Goal: Transaction & Acquisition: Purchase product/service

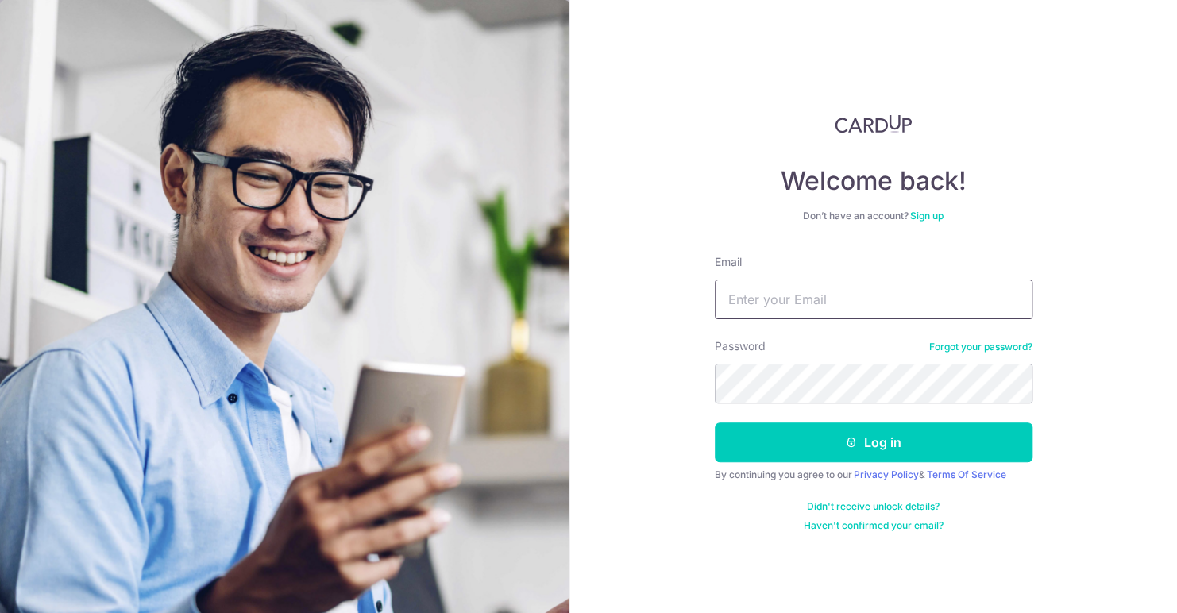
click at [781, 303] on input "Email" at bounding box center [874, 299] width 318 height 40
type input "panduranghegde@gmail.com"
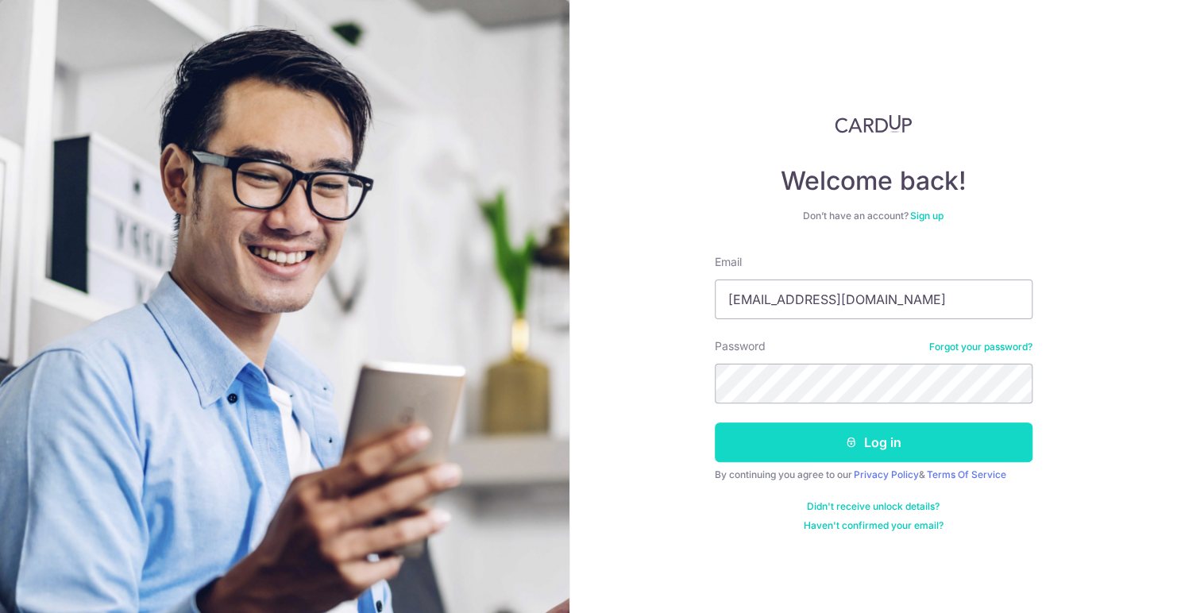
click at [776, 436] on button "Log in" at bounding box center [874, 442] width 318 height 40
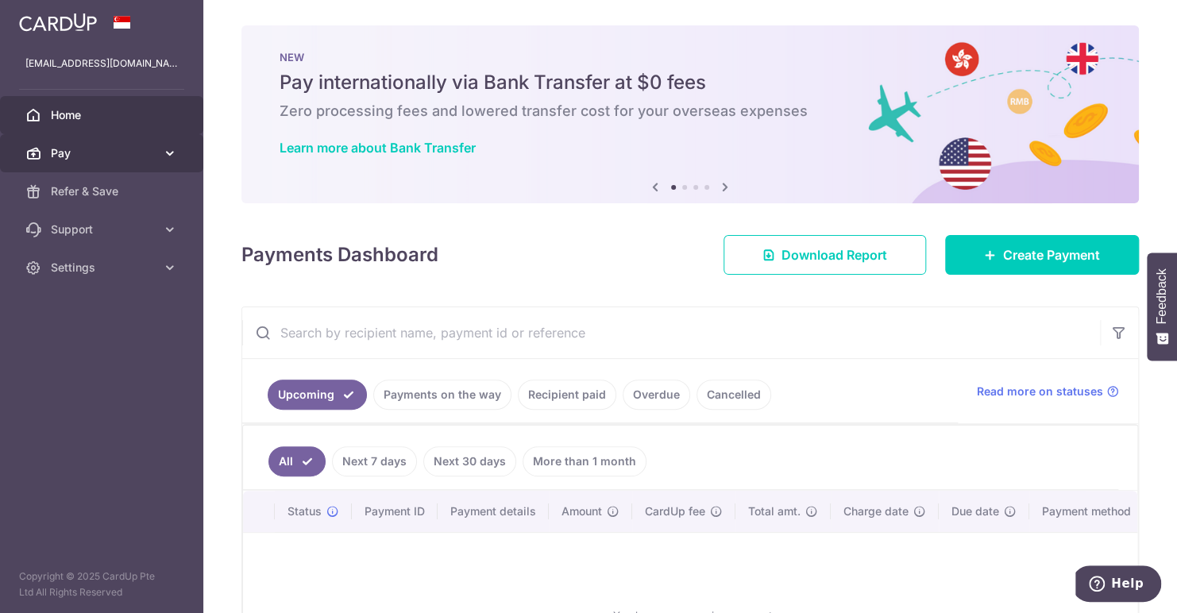
click at [91, 156] on span "Pay" at bounding box center [103, 153] width 105 height 16
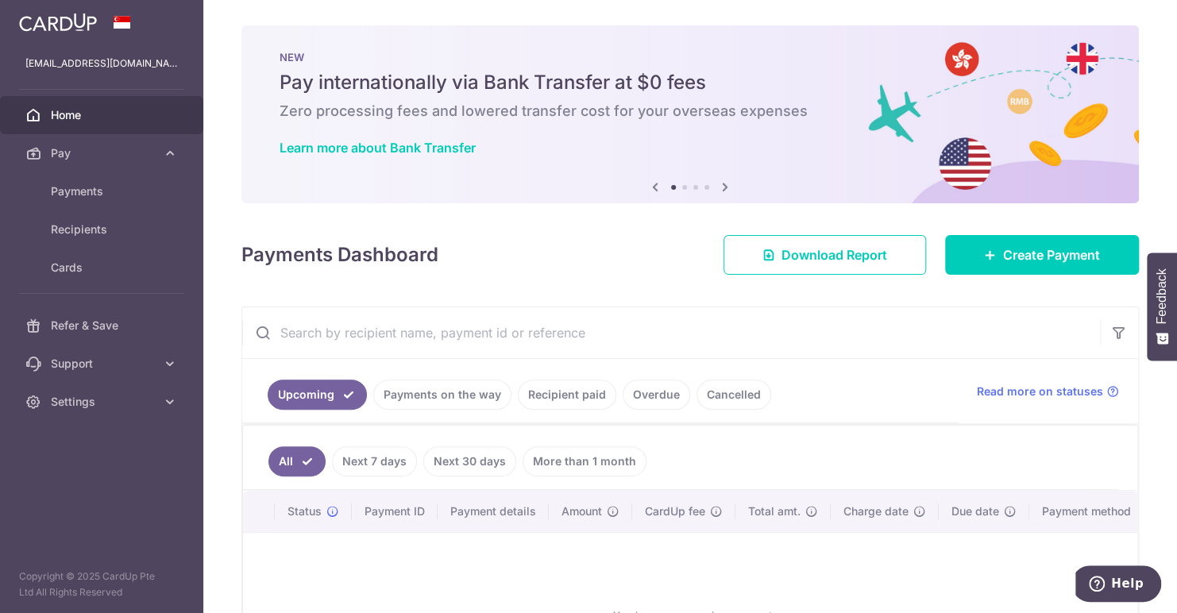
click at [731, 400] on link "Cancelled" at bounding box center [733, 394] width 75 height 30
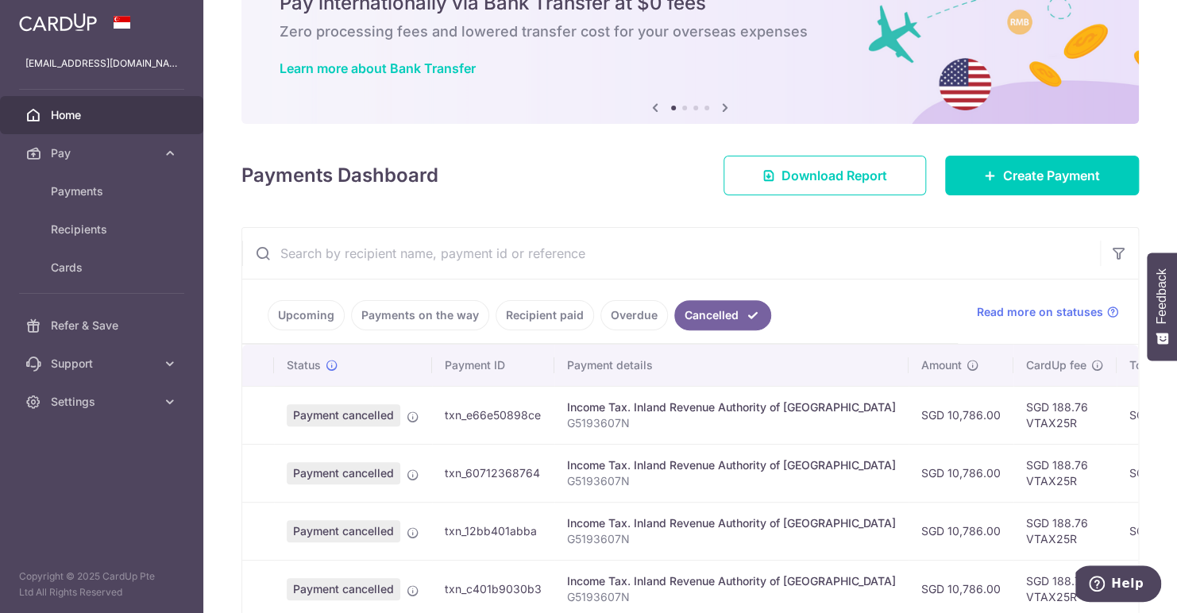
scroll to position [159, 0]
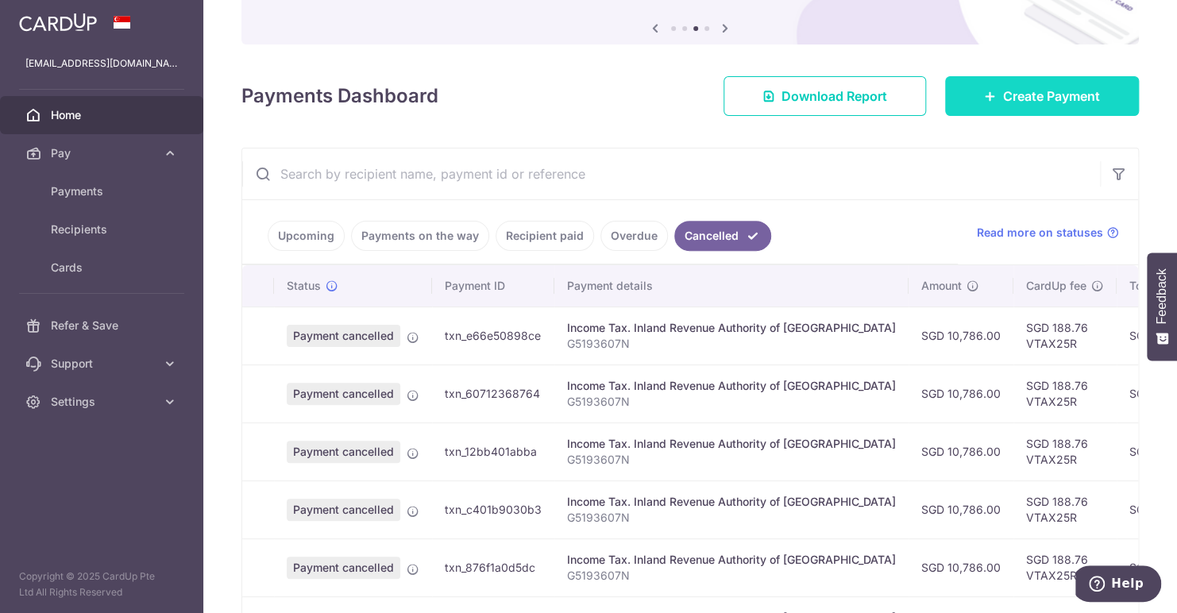
click at [1018, 92] on span "Create Payment" at bounding box center [1051, 96] width 97 height 19
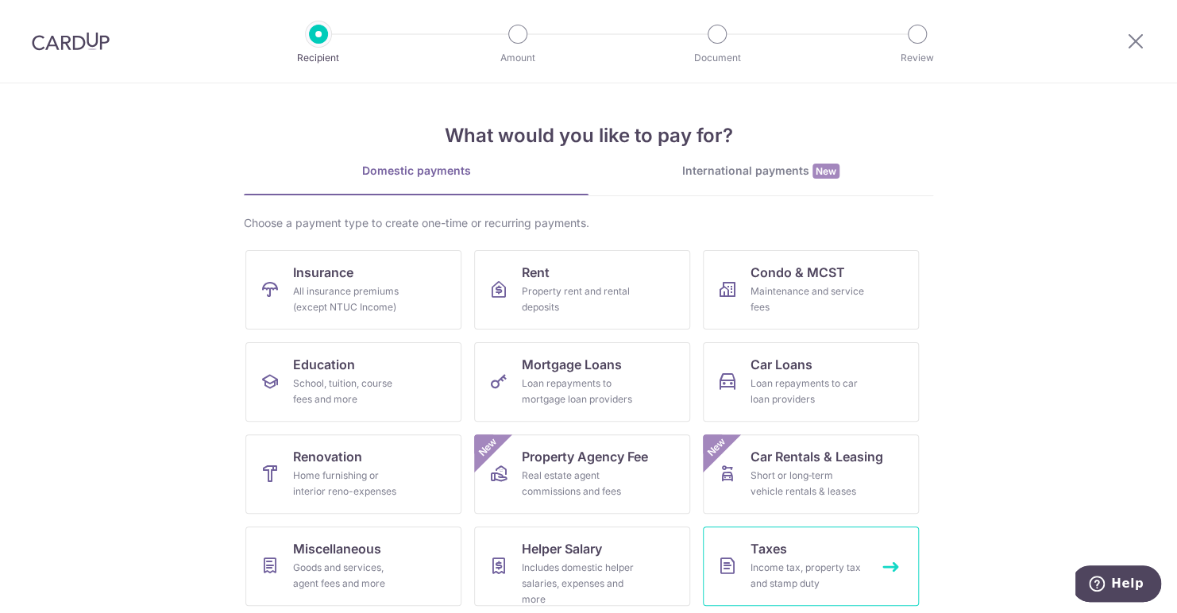
click at [795, 565] on div "Income tax, property tax and stamp duty" at bounding box center [807, 576] width 114 height 32
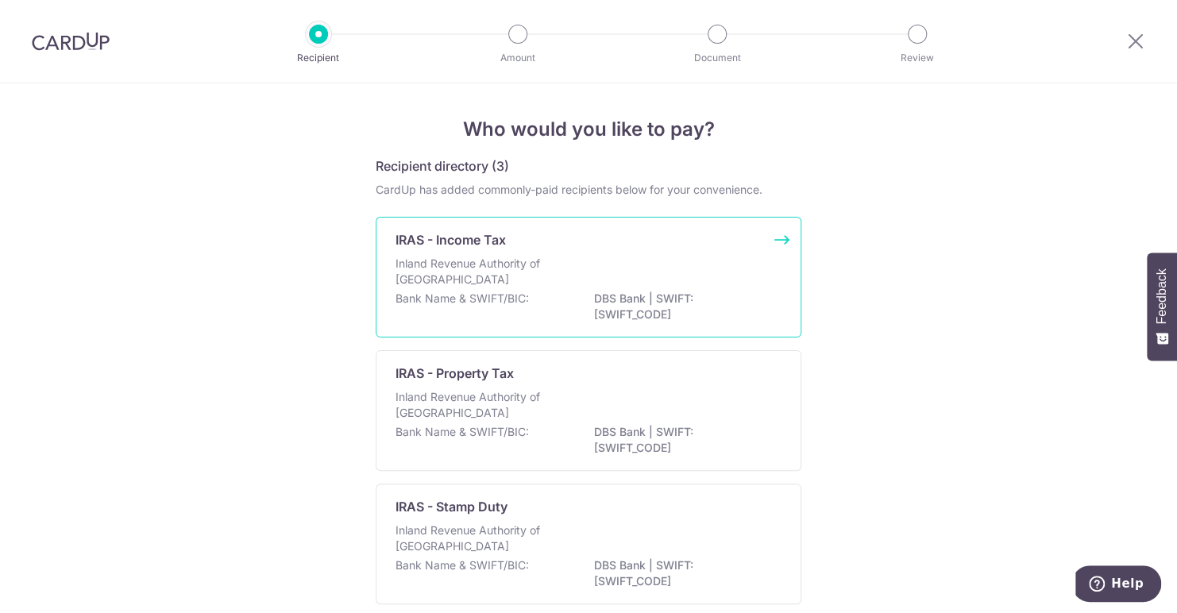
click at [474, 260] on p "Inland Revenue Authority of [GEOGRAPHIC_DATA]" at bounding box center [479, 272] width 168 height 32
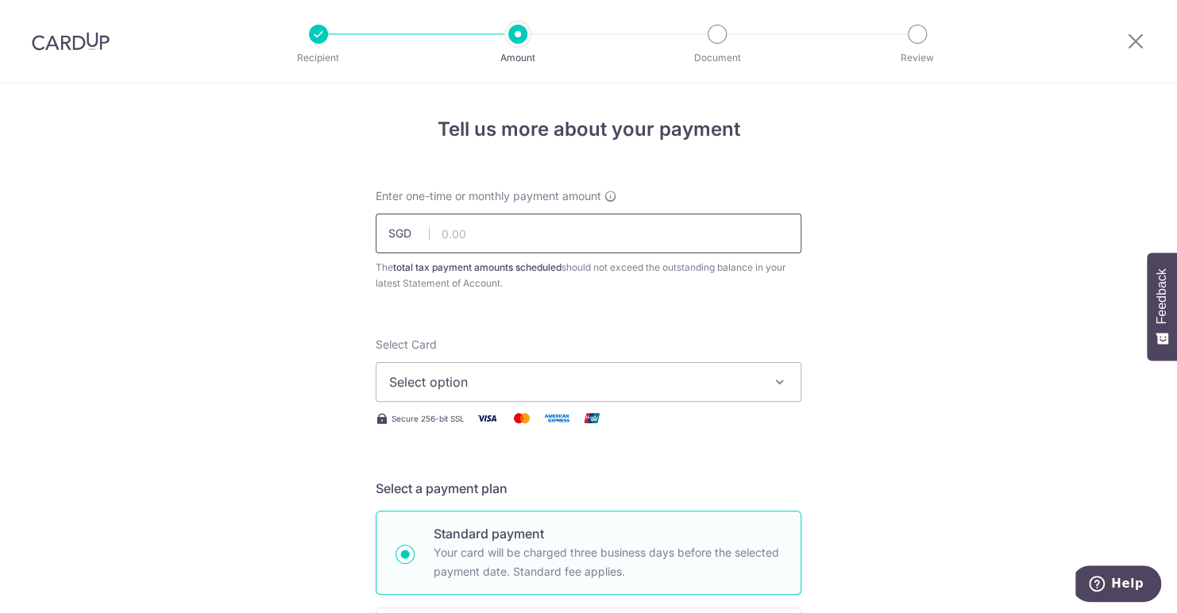
click at [470, 240] on input "text" at bounding box center [589, 234] width 426 height 40
type input "10,974.76"
click at [463, 395] on button "Select option" at bounding box center [589, 382] width 426 height 40
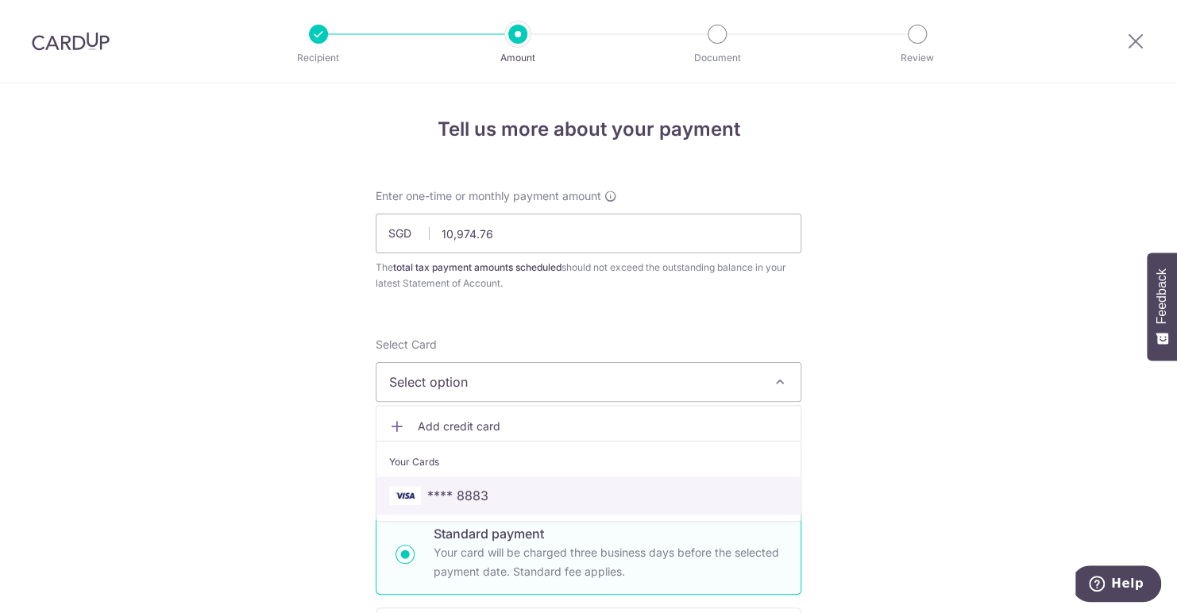
drag, startPoint x: 415, startPoint y: 492, endPoint x: 437, endPoint y: 476, distance: 27.2
click at [415, 492] on img at bounding box center [405, 495] width 32 height 19
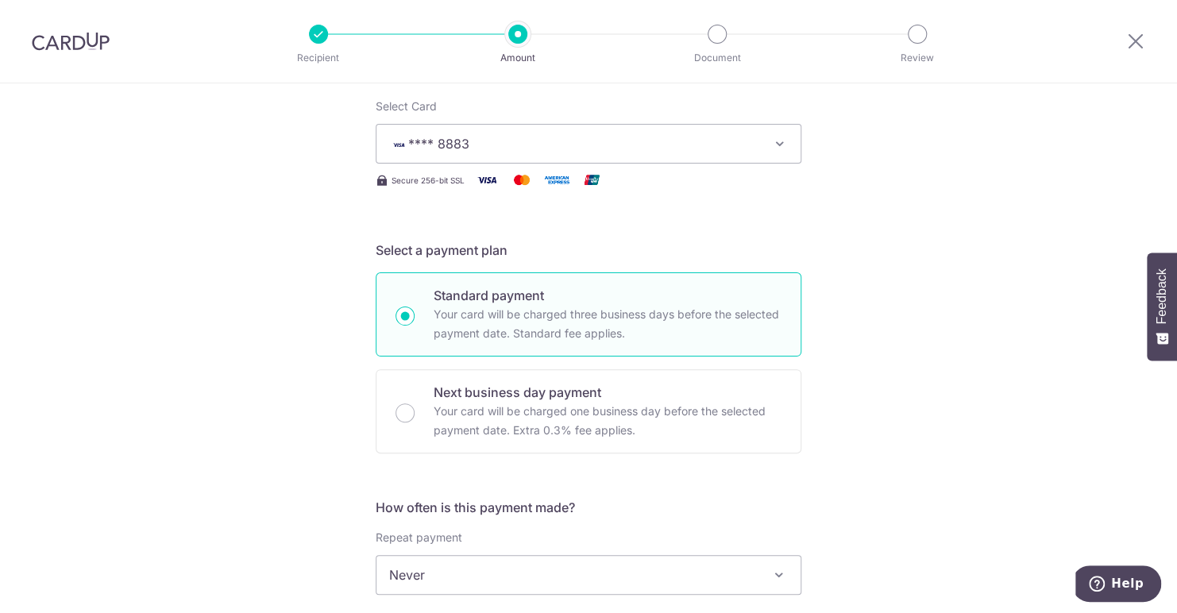
scroll to position [397, 0]
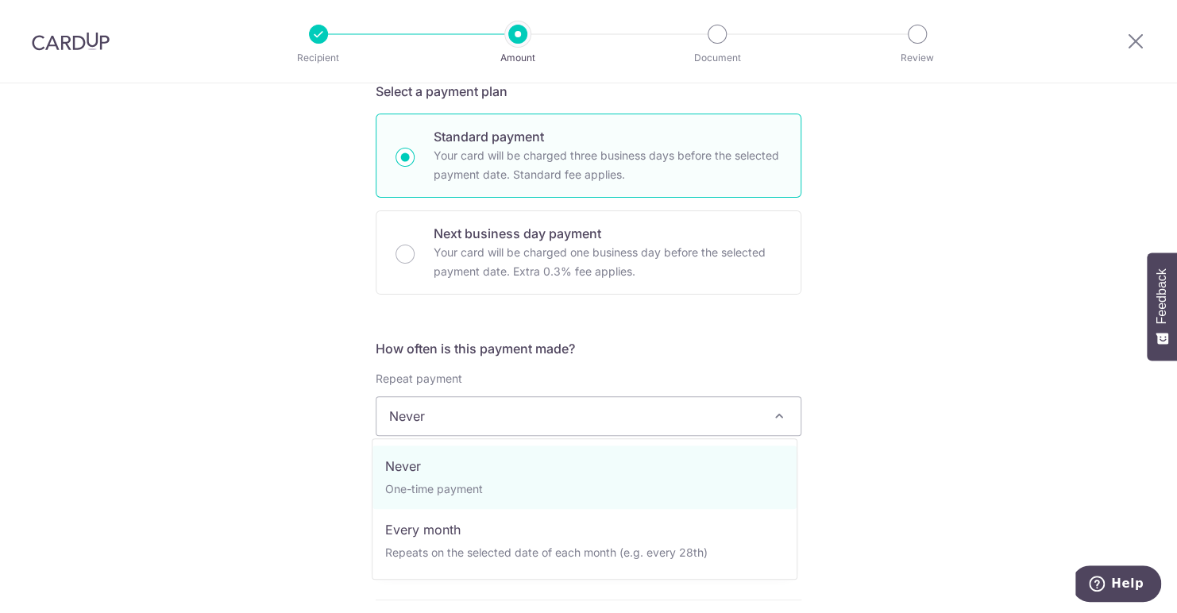
click at [459, 414] on span "Never" at bounding box center [588, 416] width 424 height 38
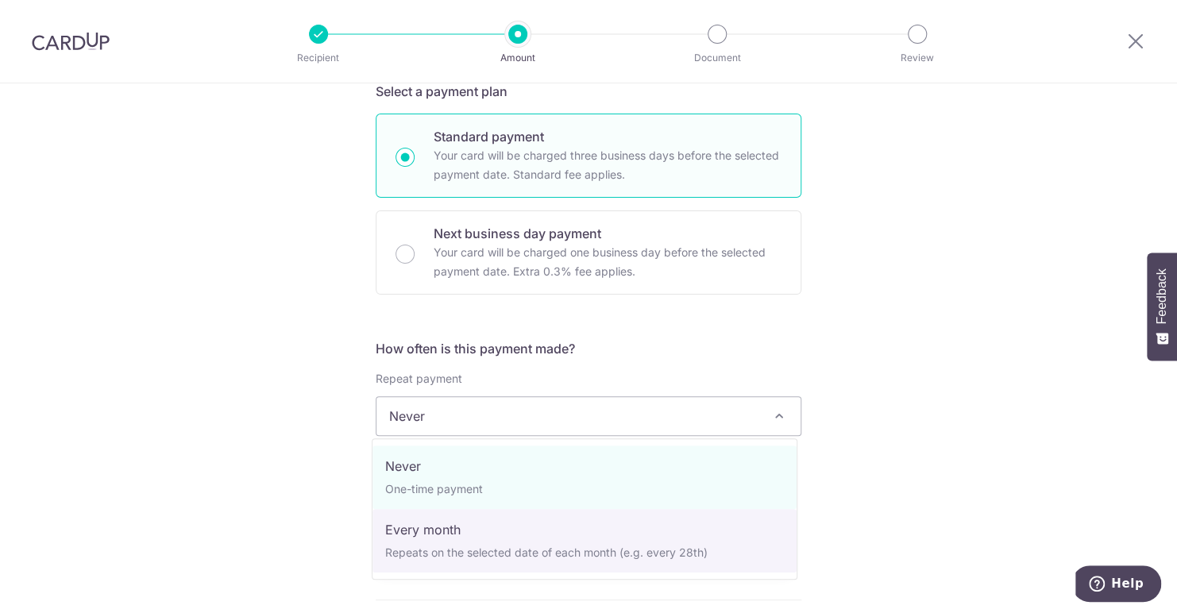
select select "3"
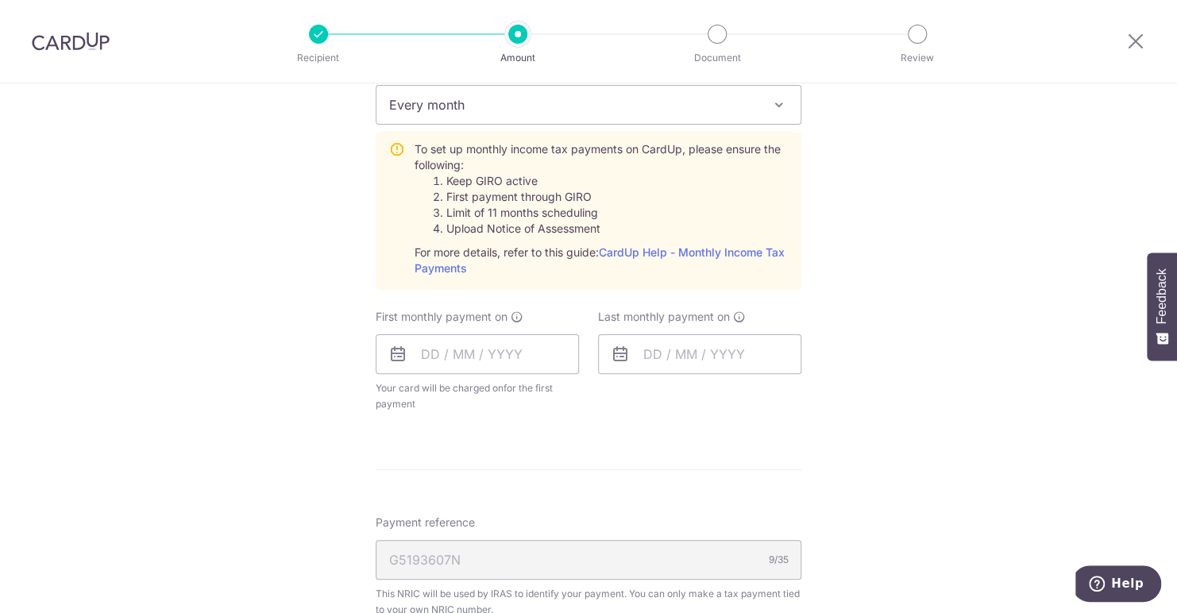
scroll to position [715, 0]
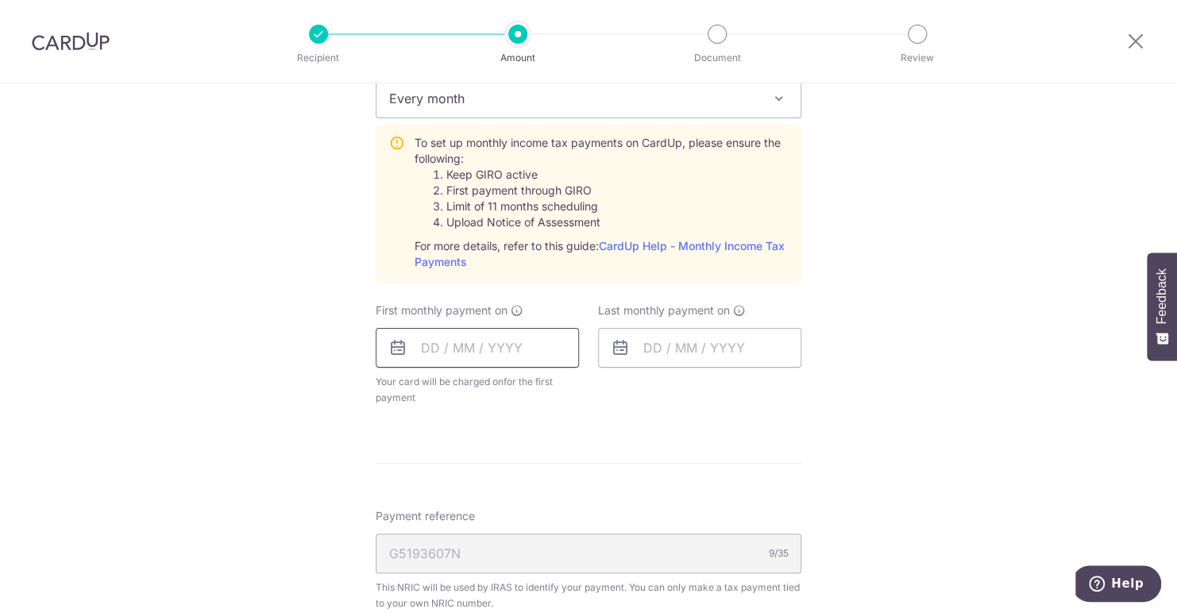
click at [496, 362] on input "text" at bounding box center [477, 348] width 203 height 40
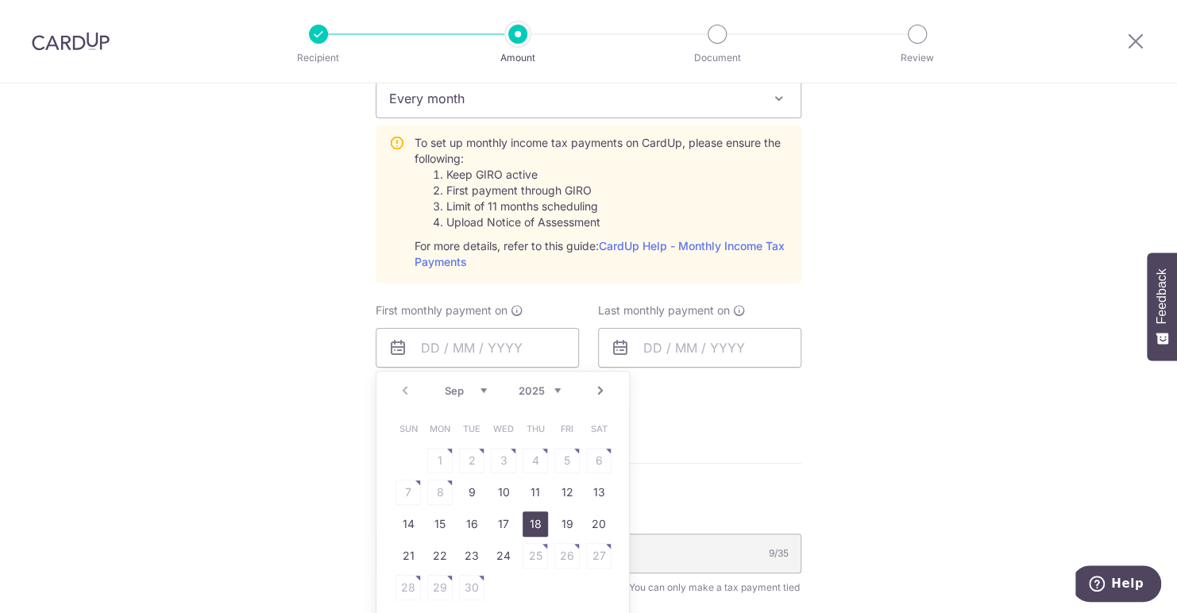
drag, startPoint x: 530, startPoint y: 526, endPoint x: 663, endPoint y: 323, distance: 242.0
click at [530, 526] on link "18" at bounding box center [534, 523] width 25 height 25
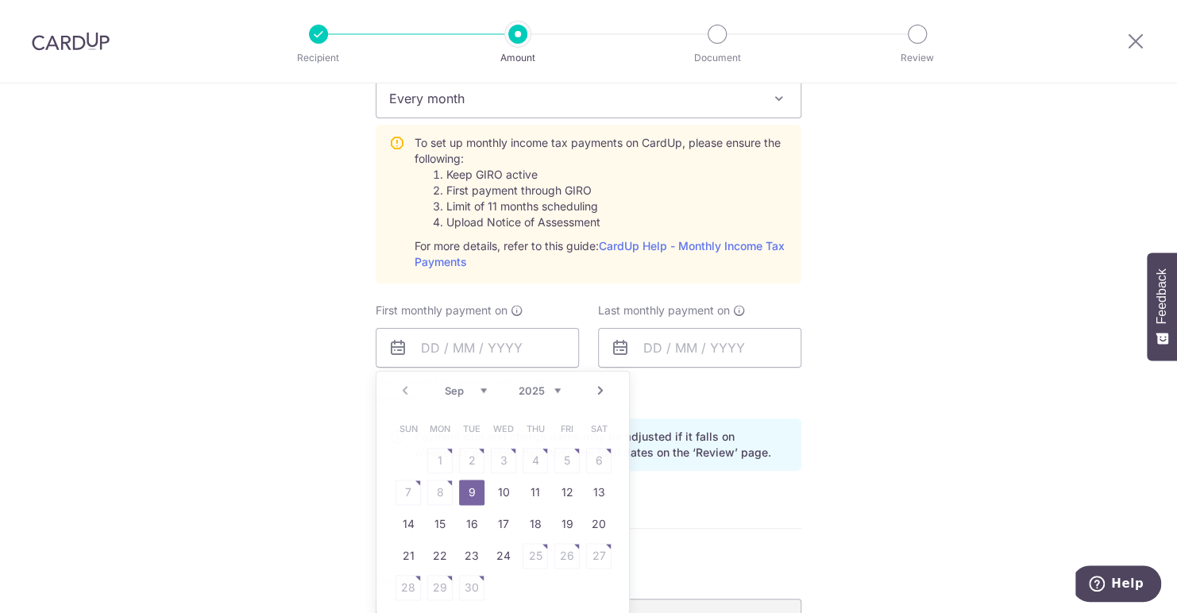
type input "[DATE]"
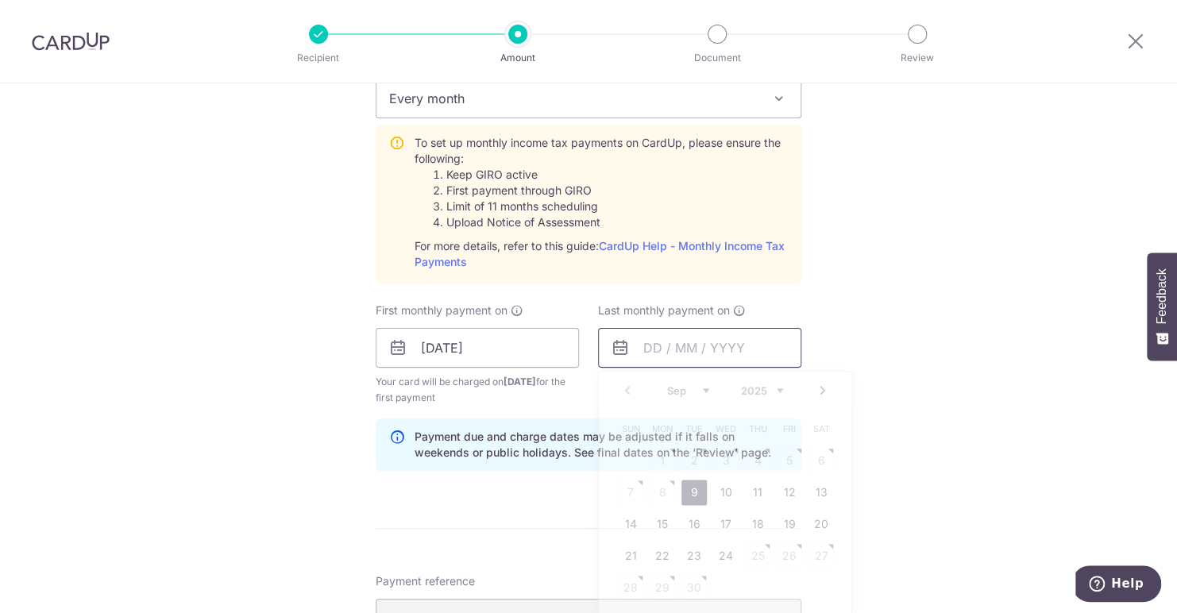
click at [656, 346] on input "text" at bounding box center [699, 348] width 203 height 40
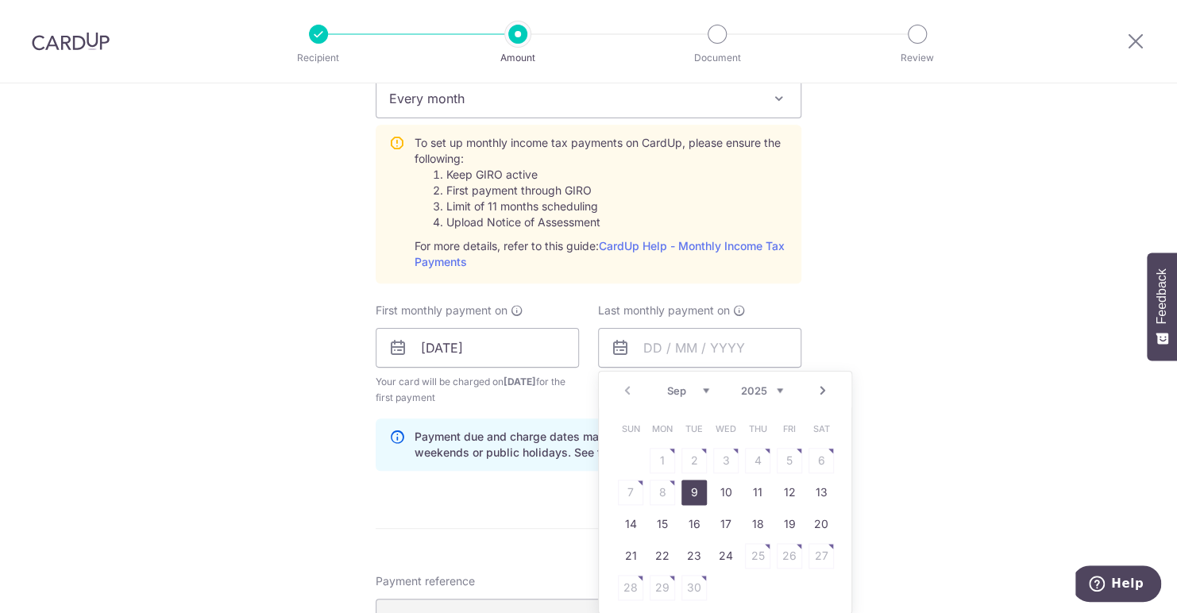
click at [755, 384] on select "2025 2026" at bounding box center [762, 390] width 42 height 13
click at [667, 388] on select "Jan Feb Mar Apr May Jun Jul Aug Sep Oct" at bounding box center [688, 390] width 42 height 13
click at [720, 523] on link "18" at bounding box center [725, 523] width 25 height 25
type input "[DATE]"
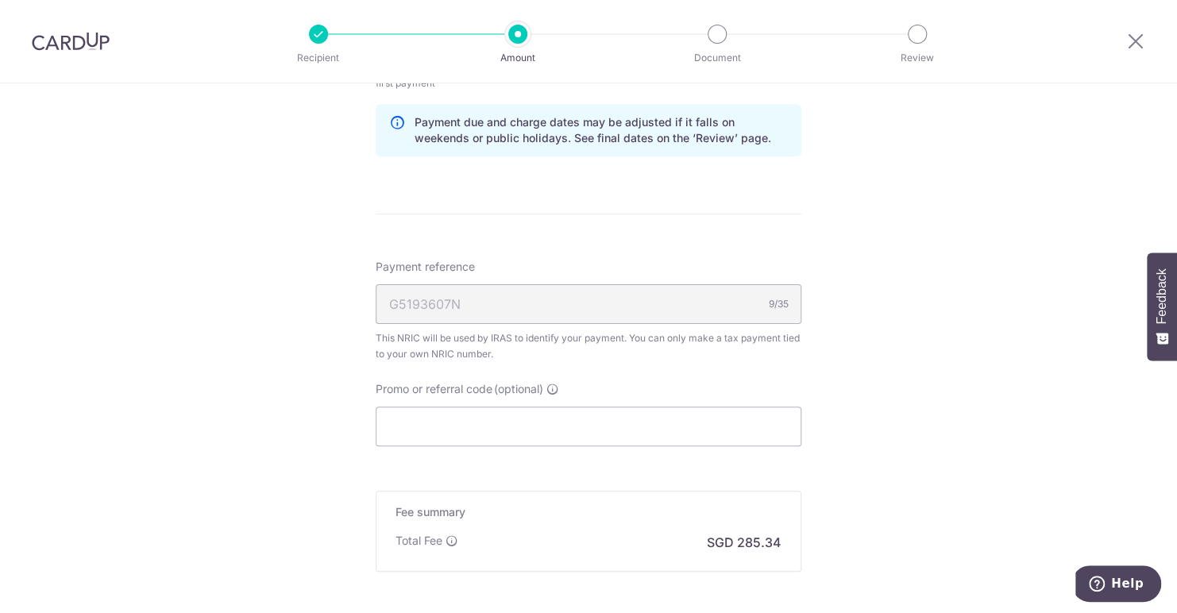
scroll to position [1032, 0]
click at [419, 426] on input "Promo or referral code (optional)" at bounding box center [589, 423] width 426 height 40
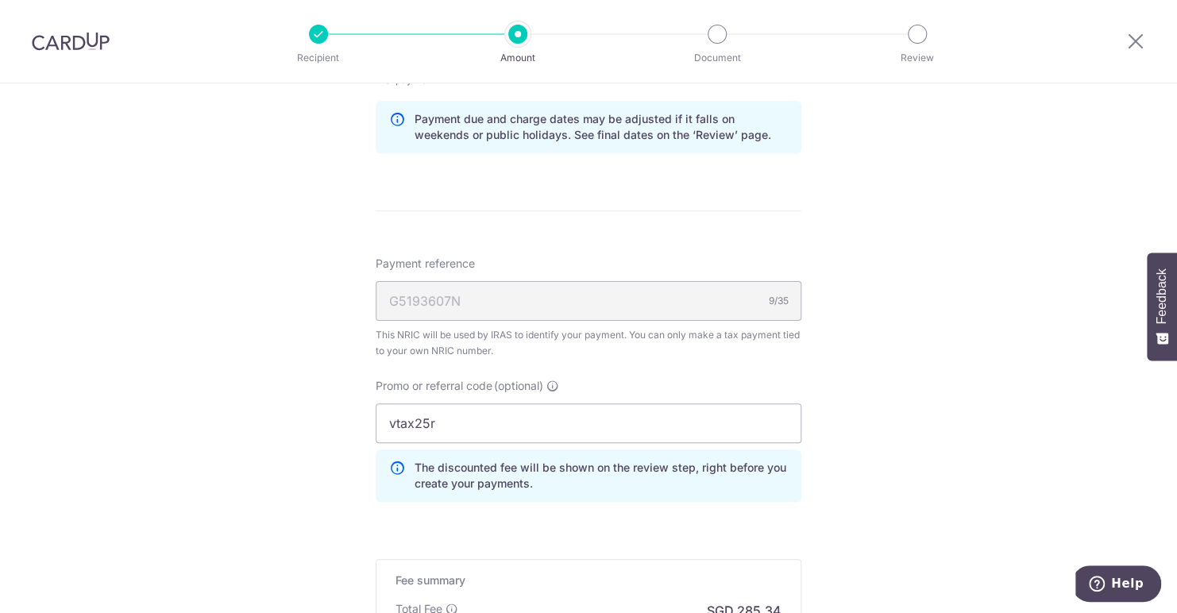
click at [441, 431] on input "vtax25r" at bounding box center [589, 423] width 426 height 40
type input "v"
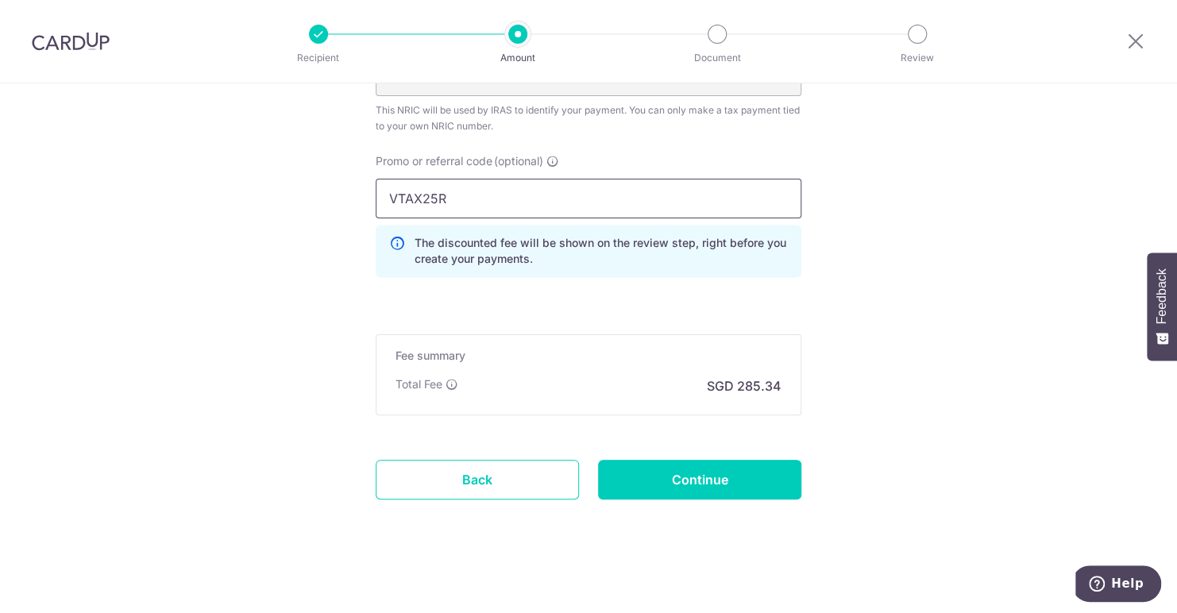
scroll to position [1259, 0]
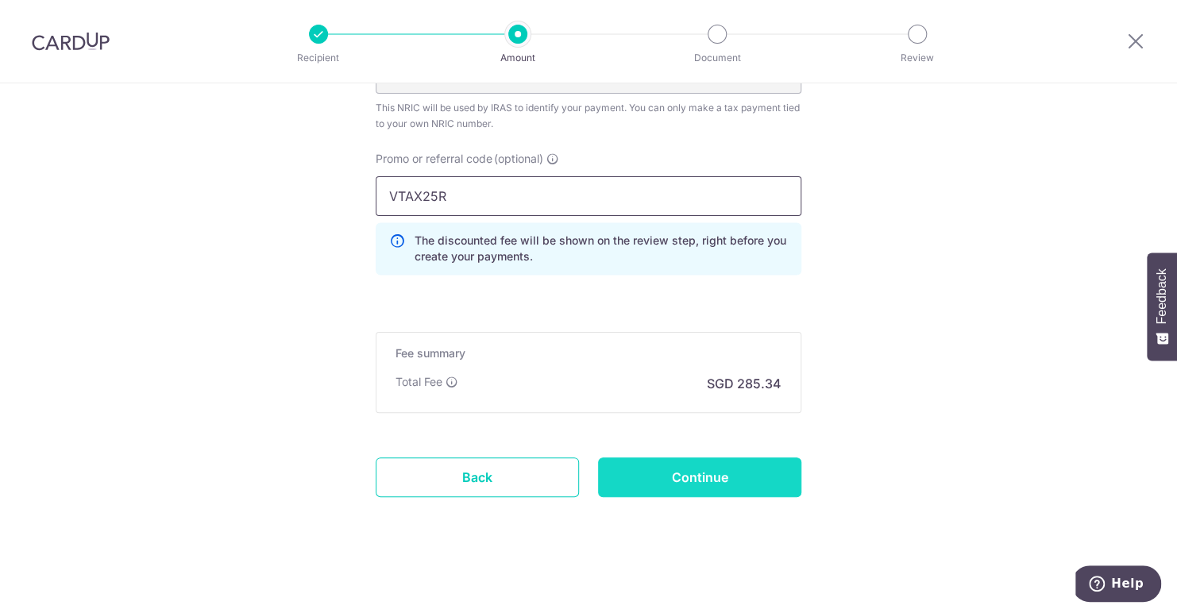
type input "VTAX25R"
click at [672, 487] on input "Continue" at bounding box center [699, 477] width 203 height 40
type input "Create Schedule"
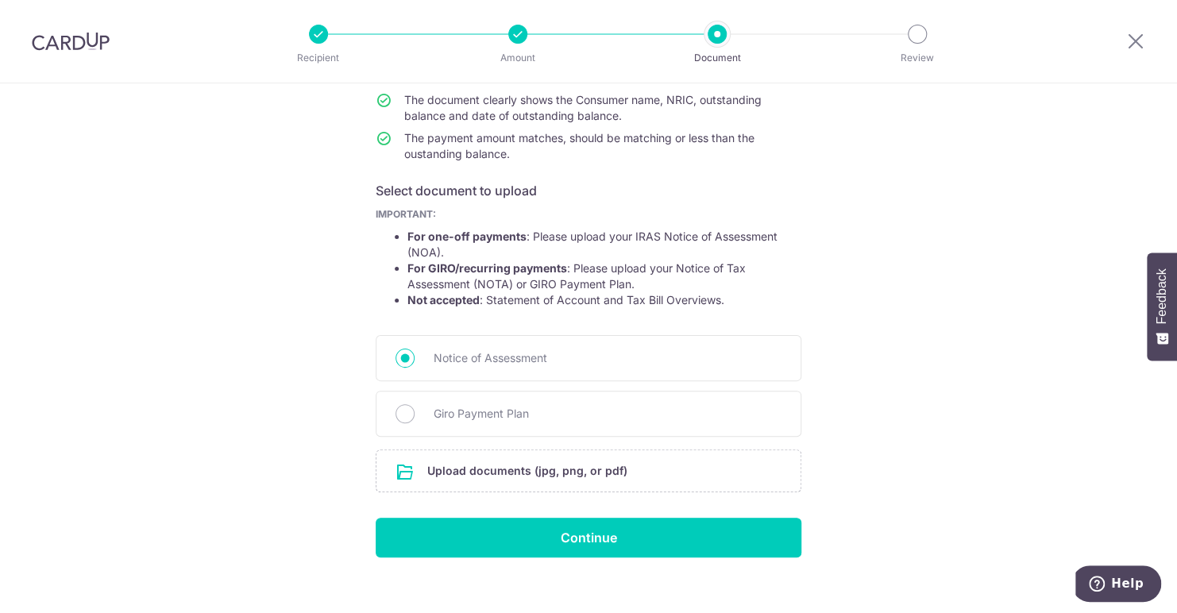
scroll to position [196, 0]
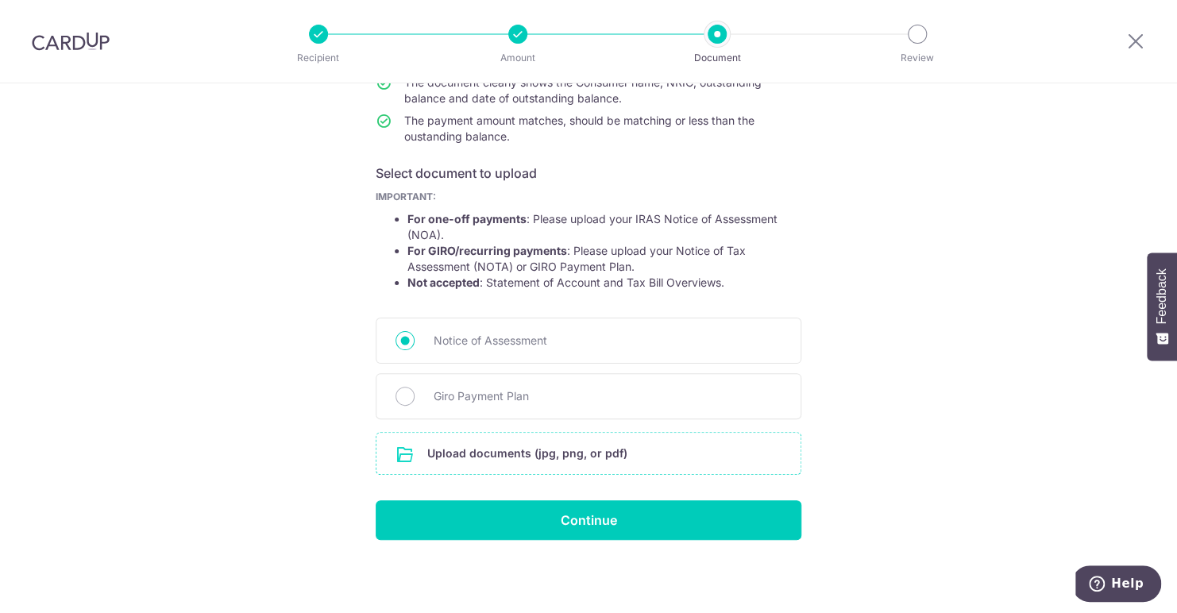
click at [551, 458] on input "file" at bounding box center [588, 453] width 424 height 41
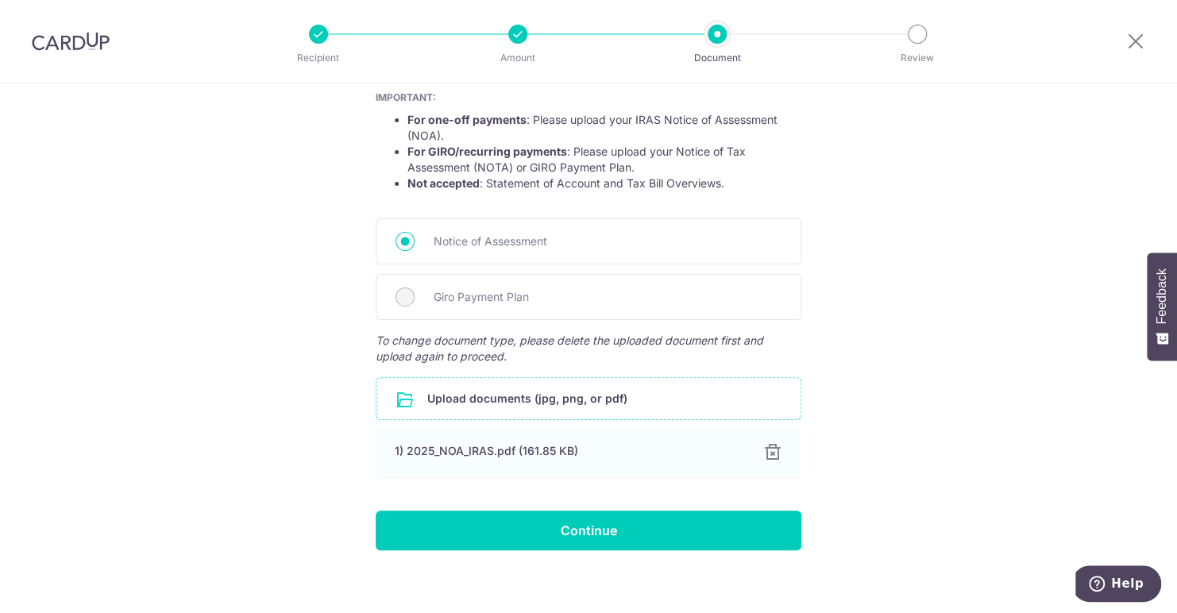
scroll to position [306, 0]
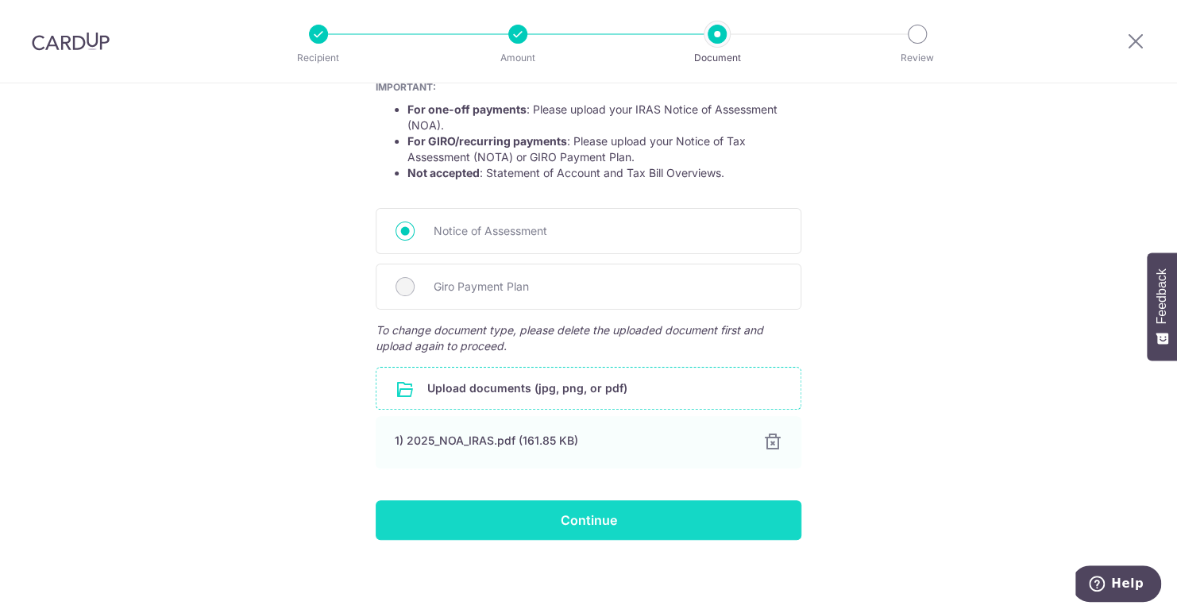
click at [567, 518] on input "Continue" at bounding box center [589, 520] width 426 height 40
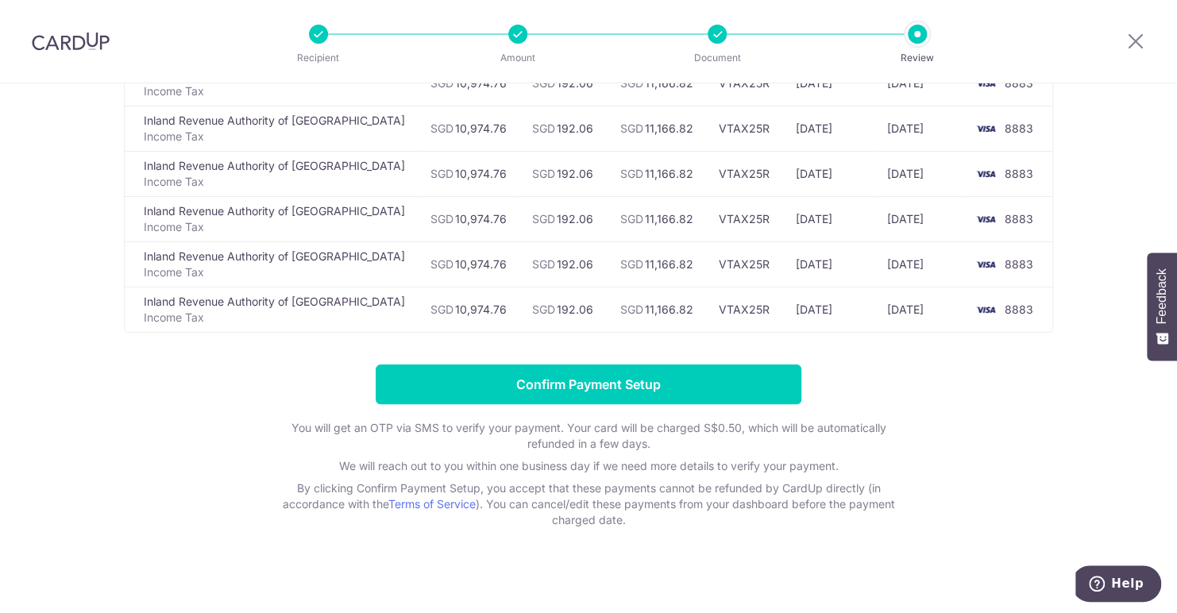
scroll to position [254, 0]
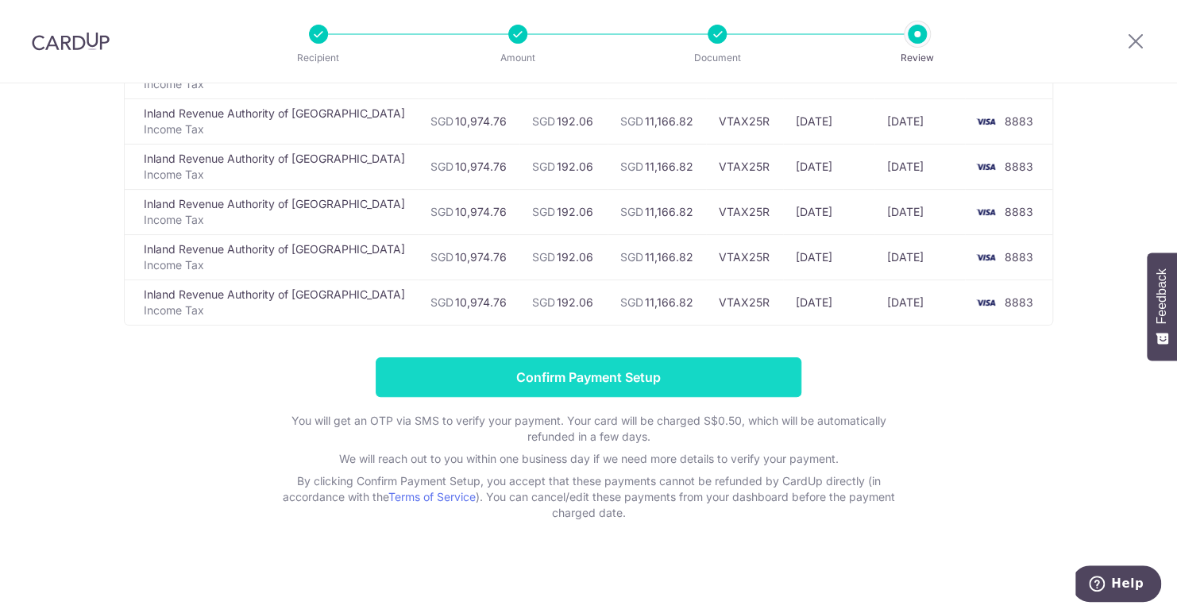
click at [560, 369] on input "Confirm Payment Setup" at bounding box center [589, 377] width 426 height 40
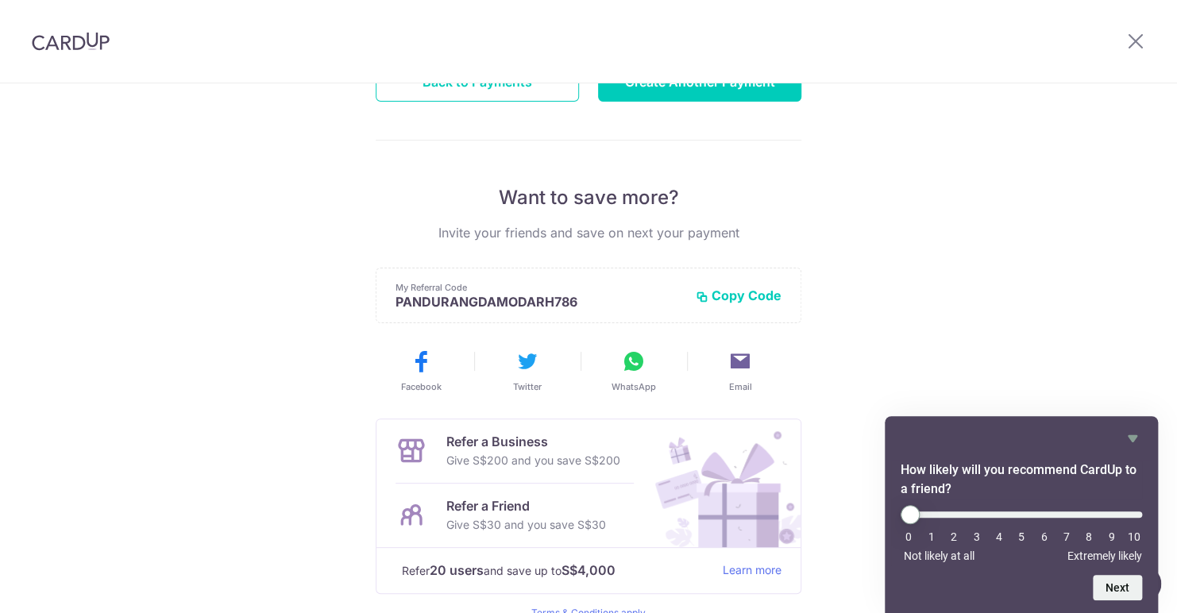
scroll to position [238, 0]
click at [1007, 243] on div "Payments created! Hang tight, you’ll receive email updates on the status of the…" at bounding box center [588, 269] width 1177 height 848
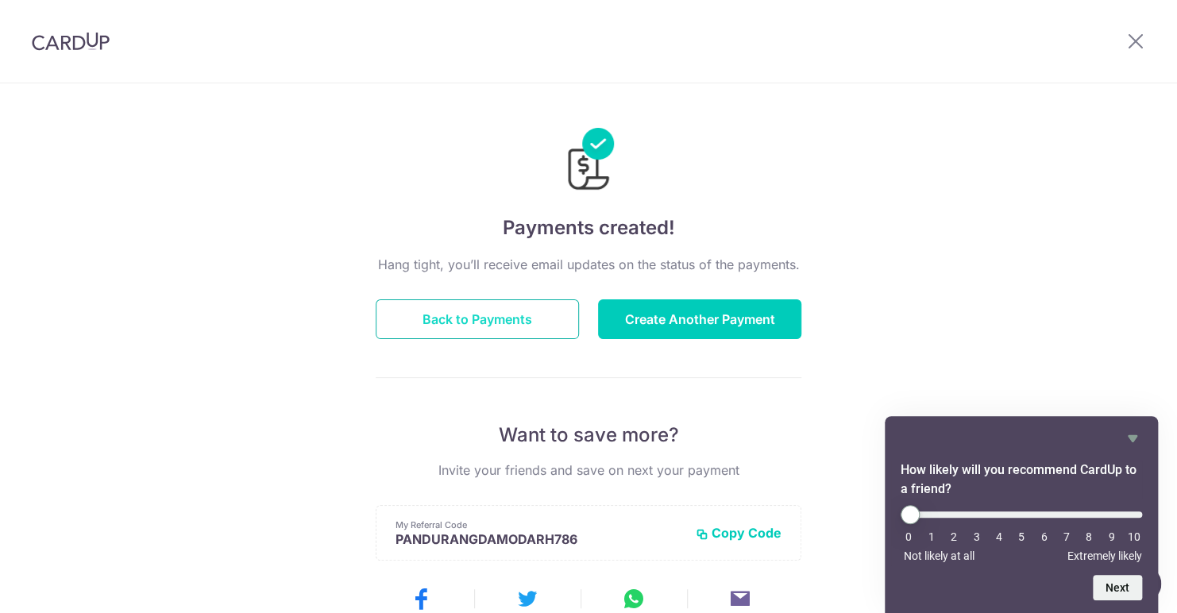
click at [477, 321] on button "Back to Payments" at bounding box center [477, 319] width 203 height 40
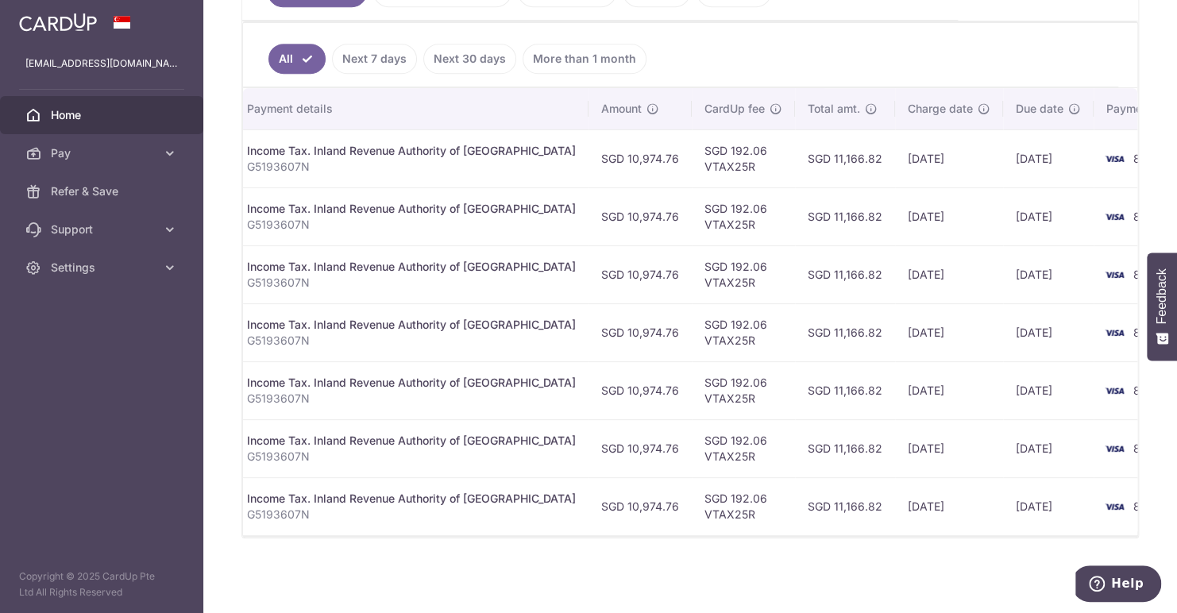
scroll to position [0, 277]
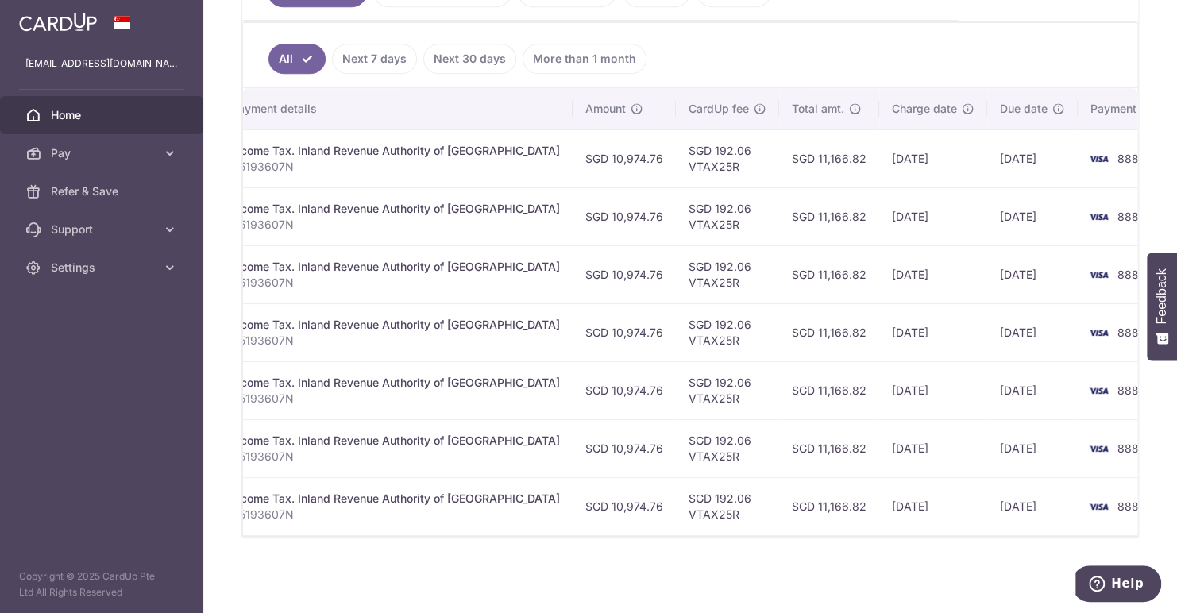
click at [576, 537] on div "Upcoming Payments on the way Recipient paid Overdue Cancelled Read more on stat…" at bounding box center [689, 221] width 897 height 634
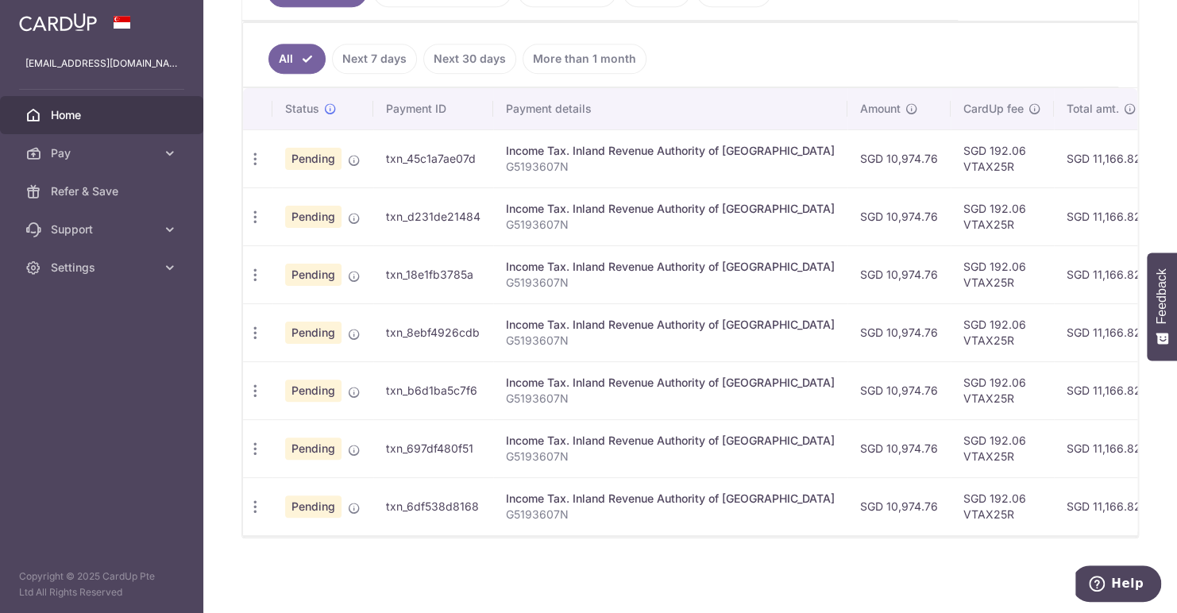
scroll to position [168, 0]
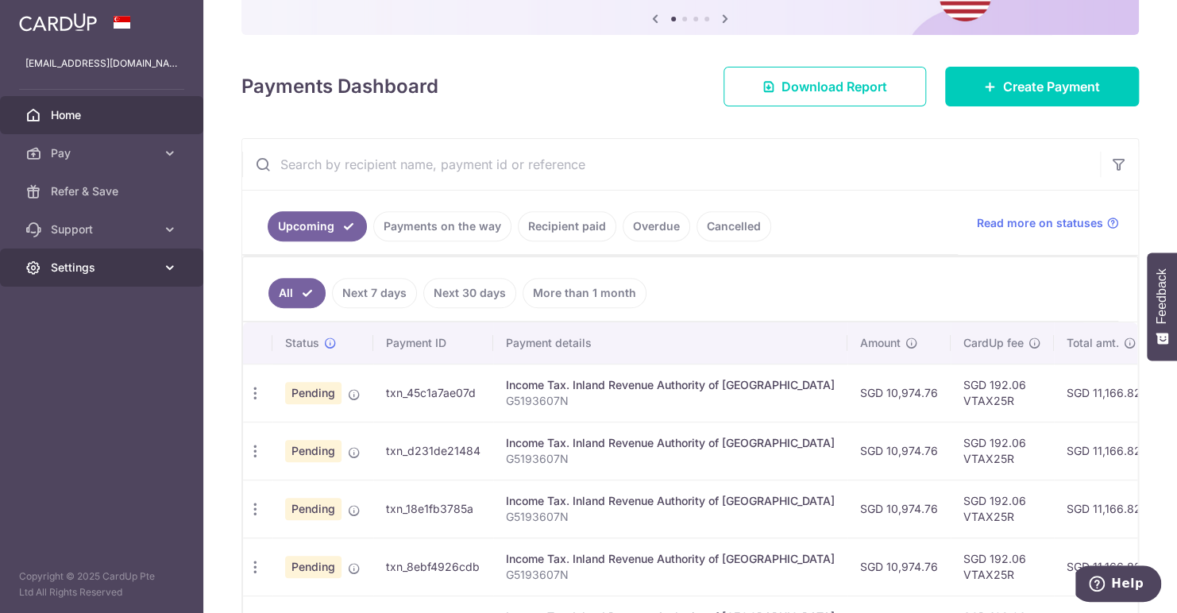
click at [69, 268] on span "Settings" at bounding box center [103, 268] width 105 height 16
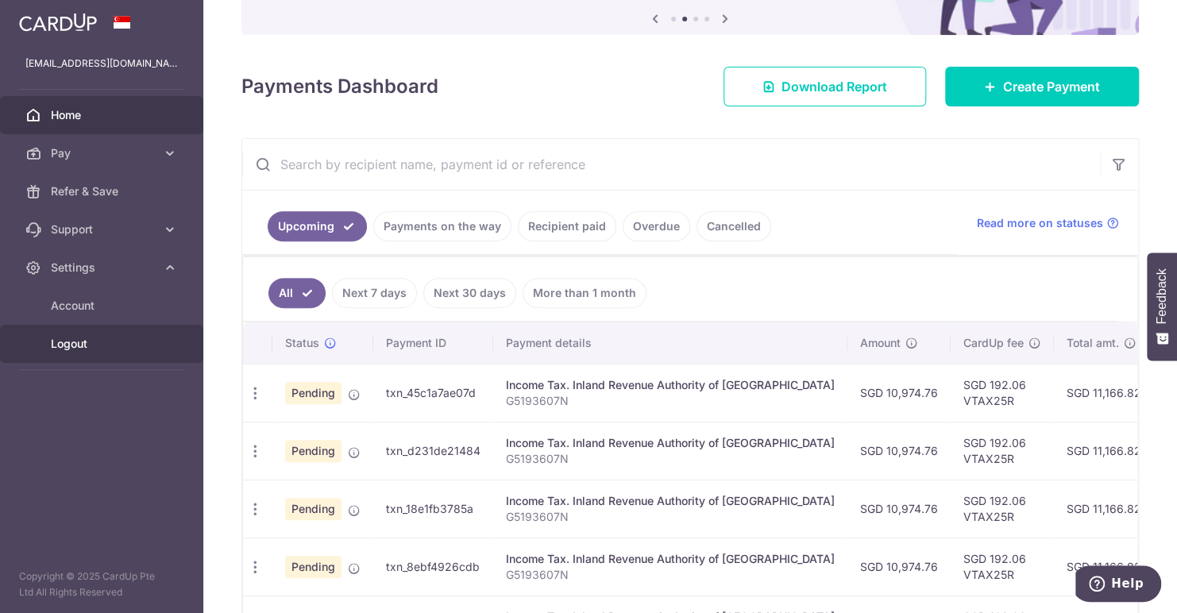
click at [72, 340] on span "Logout" at bounding box center [103, 344] width 105 height 16
